Goal: Complete application form

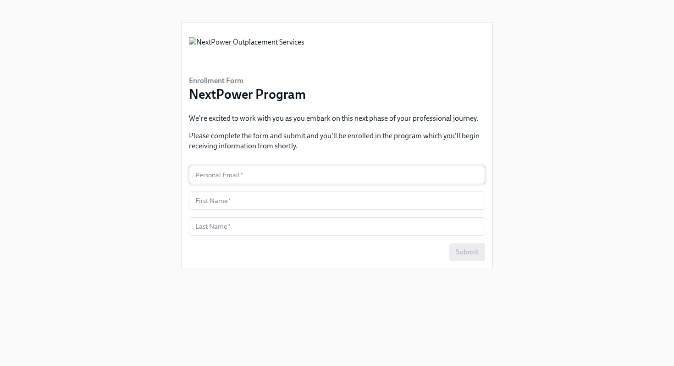
click at [222, 176] on input "text" at bounding box center [337, 175] width 296 height 18
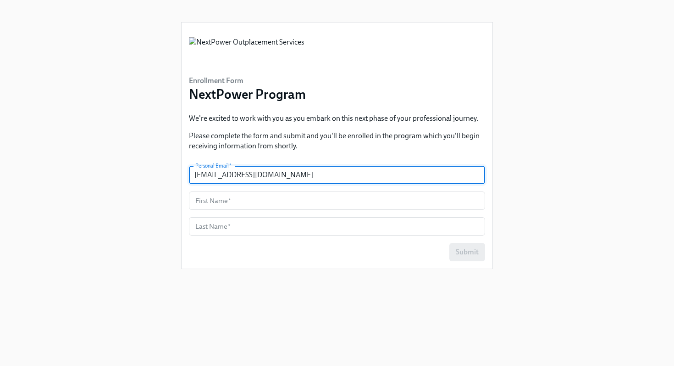
type input "[EMAIL_ADDRESS][DOMAIN_NAME]"
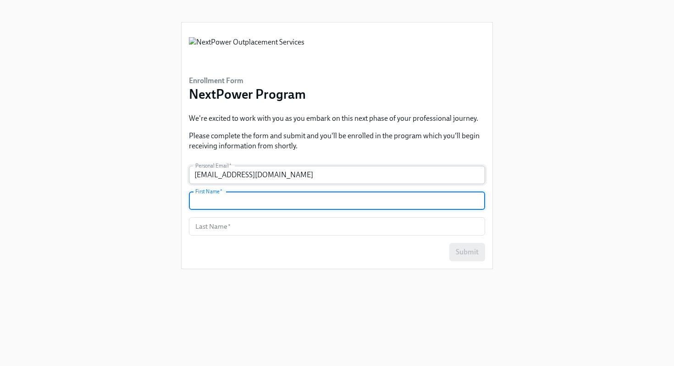
type input "F"
type input "Ciatli"
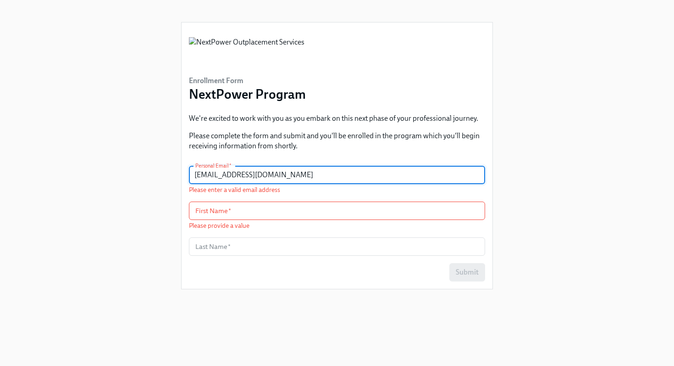
type input "[EMAIL_ADDRESS][DOMAIN_NAME]"
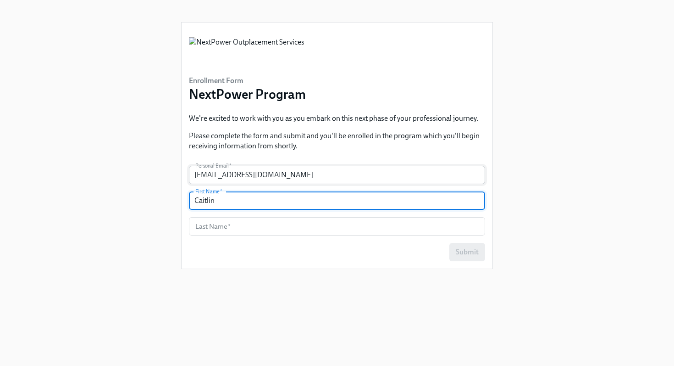
type input "Caitlin"
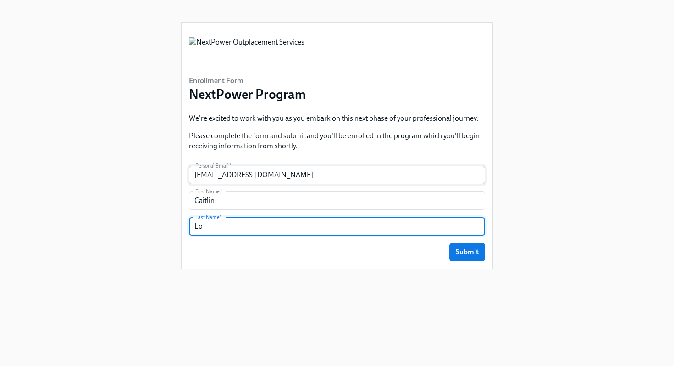
type input "Lo"
click at [450, 243] on button "Submit" at bounding box center [468, 252] width 36 height 18
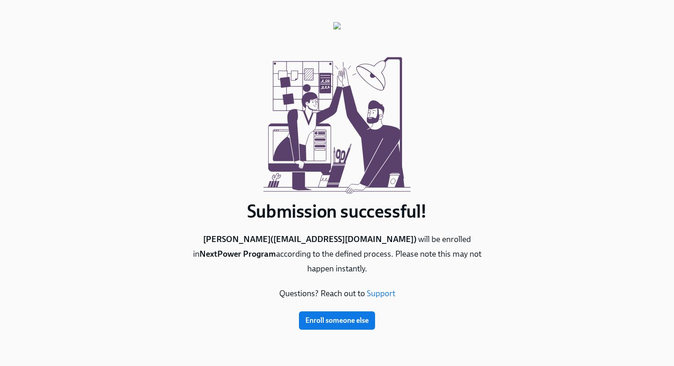
click at [384, 260] on p "[PERSON_NAME] ( [EMAIL_ADDRESS][DOMAIN_NAME] ) will be enrolled in NextPower Pr…" at bounding box center [337, 254] width 312 height 44
click at [383, 253] on p "[PERSON_NAME] ( [EMAIL_ADDRESS][DOMAIN_NAME] ) will be enrolled in NextPower Pr…" at bounding box center [337, 254] width 312 height 44
click at [341, 24] on img at bounding box center [336, 33] width 7 height 22
